Goal: Navigation & Orientation: Find specific page/section

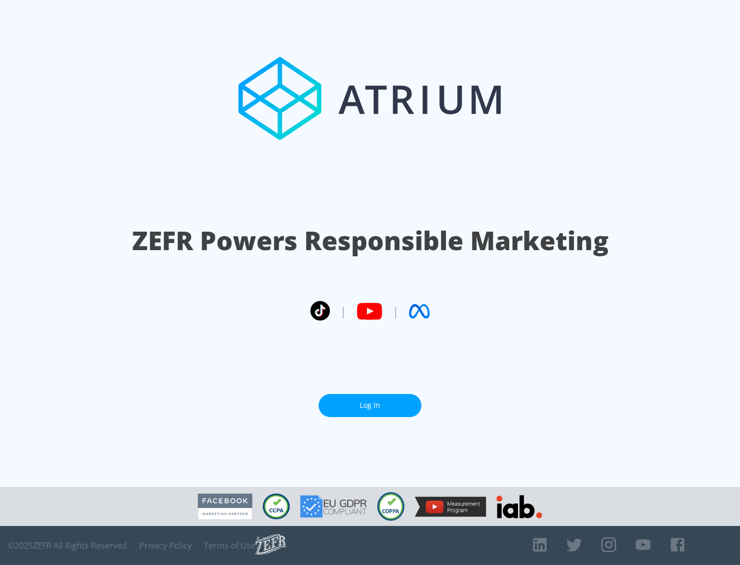
click at [370, 405] on link "Log In" at bounding box center [370, 405] width 103 height 23
